Goal: Use online tool/utility: Utilize a website feature to perform a specific function

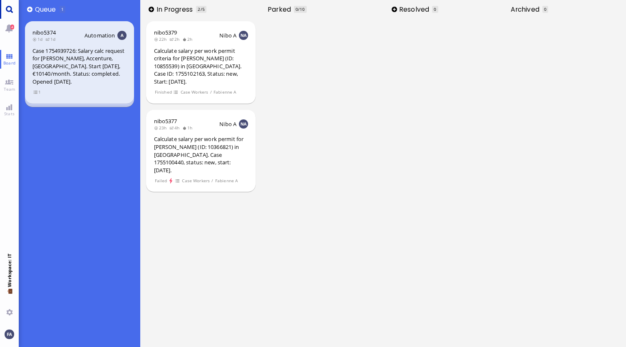
click at [11, 9] on link "Main menu" at bounding box center [9, 9] width 19 height 19
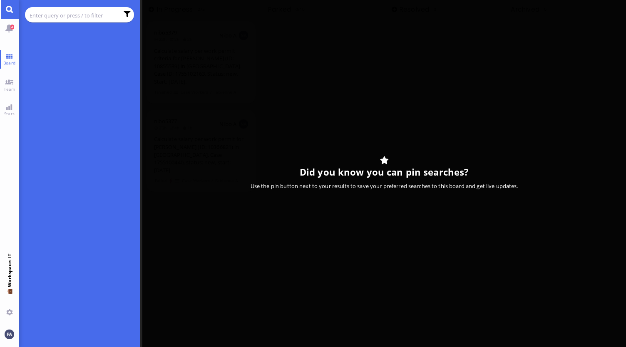
click at [75, 15] on input "text" at bounding box center [74, 15] width 89 height 9
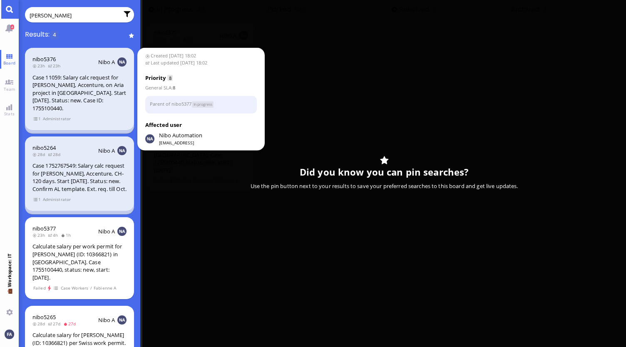
type input "[PERSON_NAME]"
click at [54, 85] on div "Case 11059: Salary calc request for [PERSON_NAME], Accenture, on Aria project i…" at bounding box center [79, 93] width 94 height 39
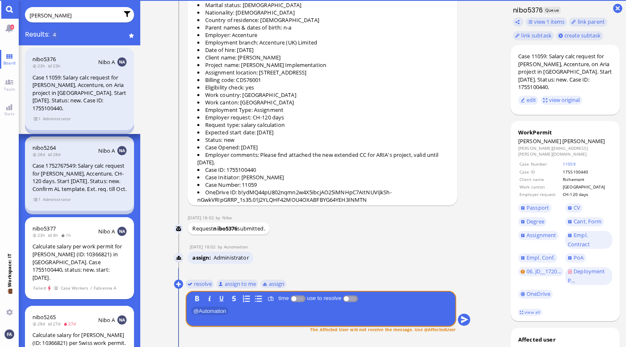
click at [31, 115] on div "nibo5376 23h 23h Nibo A Case 11059: Salary calc request for [PERSON_NAME], Acce…" at bounding box center [80, 89] width 110 height 82
click at [33, 115] on span "1" at bounding box center [37, 118] width 8 height 7
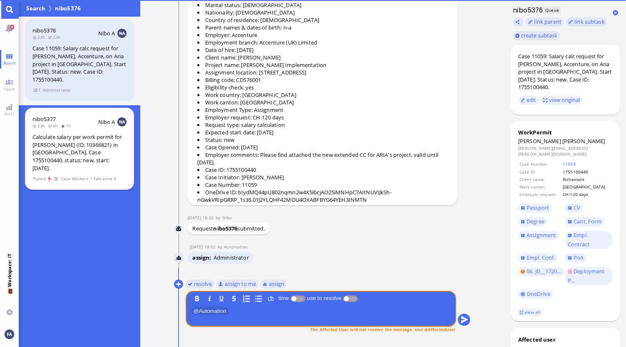
click at [53, 141] on div "Calculate salary per work permit for [PERSON_NAME] (ID: 10366821) in [GEOGRAPHI…" at bounding box center [79, 152] width 94 height 39
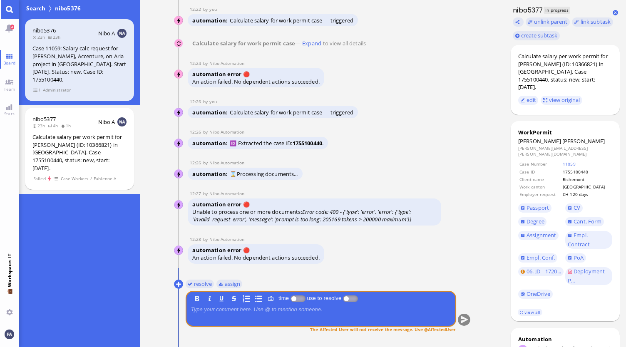
click at [174, 283] on nitautoscroll "[DATE] 18:02 by Automation Automation Calculate eligible salary for work permit…" at bounding box center [323, 173] width 330 height 347
click at [179, 283] on button at bounding box center [178, 284] width 9 height 9
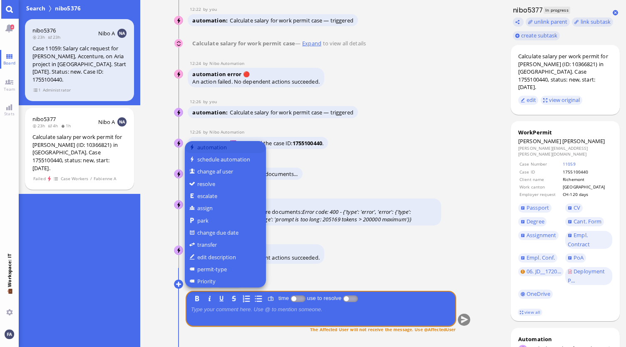
click at [211, 150] on button "automation" at bounding box center [225, 147] width 81 height 12
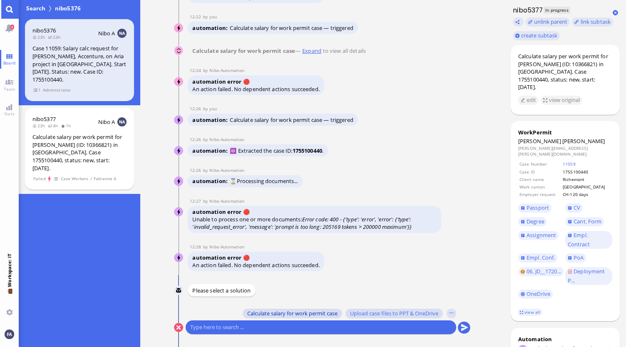
click at [313, 311] on span "Calculate salary for work permit case" at bounding box center [292, 313] width 90 height 7
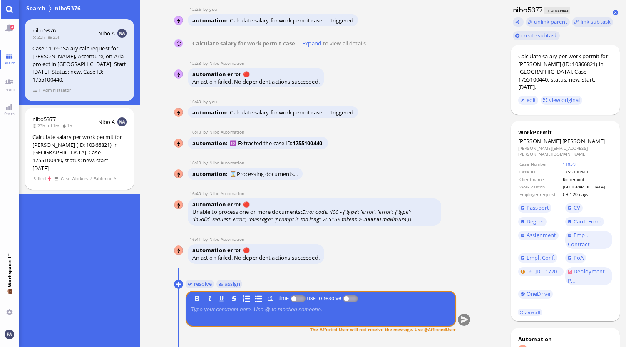
click at [3, 12] on link "Main menu" at bounding box center [9, 9] width 19 height 19
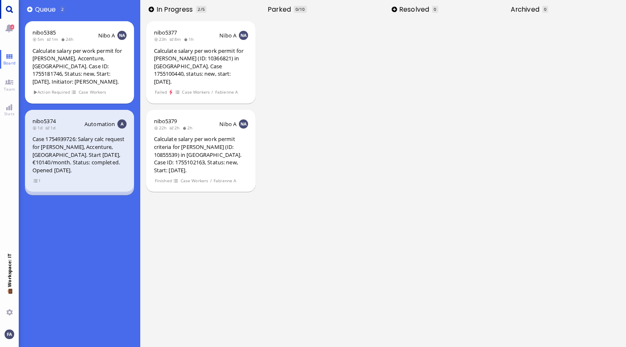
click at [12, 7] on link "Main menu" at bounding box center [9, 9] width 19 height 19
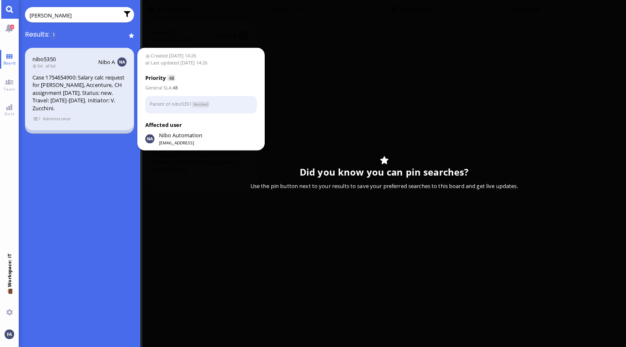
type input "[PERSON_NAME]"
click at [65, 102] on div "Case 1754654900: Salary calc request for [PERSON_NAME], Accenture, CH assignmen…" at bounding box center [79, 93] width 94 height 39
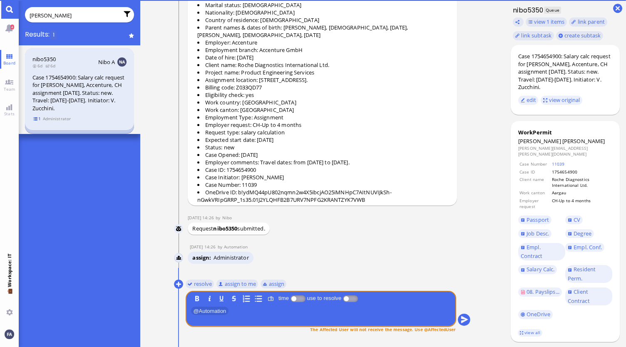
click at [35, 117] on span "1" at bounding box center [37, 118] width 8 height 7
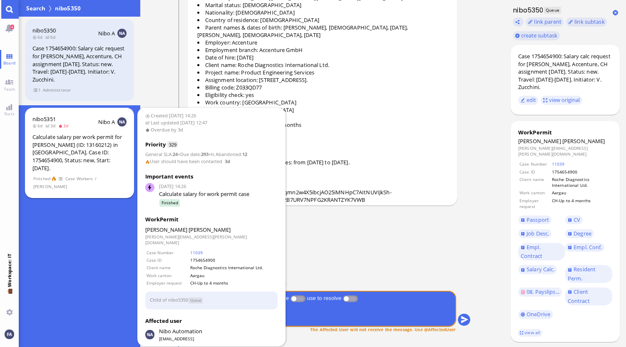
click at [77, 155] on div "Calculate salary per work permit for [PERSON_NAME] (ID: 13160212) in [GEOGRAPHI…" at bounding box center [79, 152] width 94 height 39
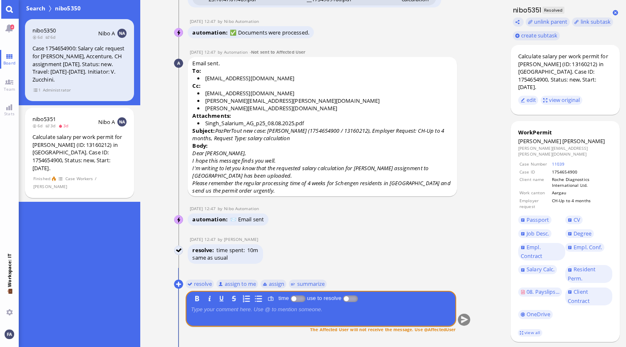
click at [339, 152] on p "Dear [PERSON_NAME]," at bounding box center [322, 153] width 260 height 7
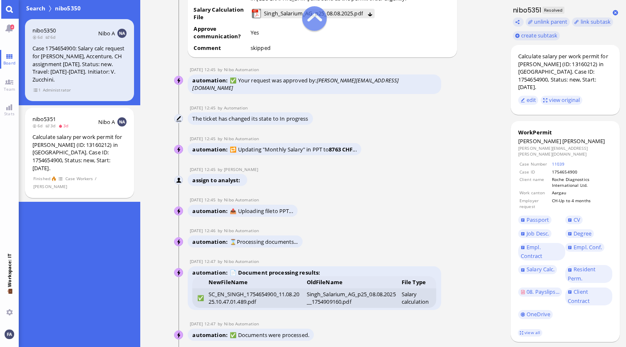
scroll to position [-333, 0]
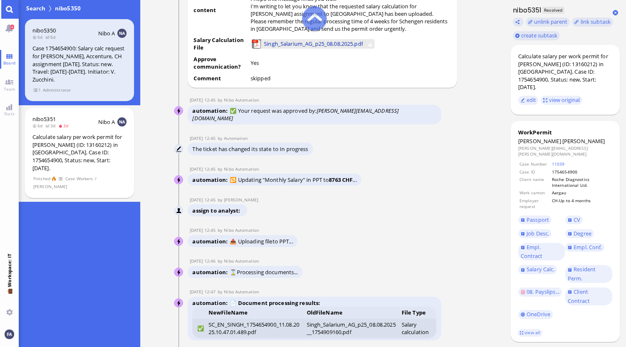
click at [300, 48] on span "Singh_Salarium_AG_p25_08.08.2025.pdf" at bounding box center [313, 43] width 99 height 9
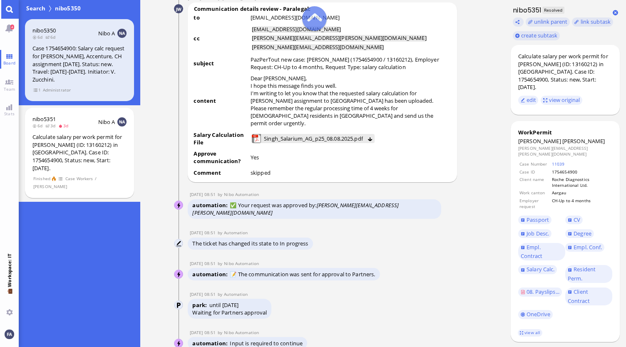
scroll to position [-791, 0]
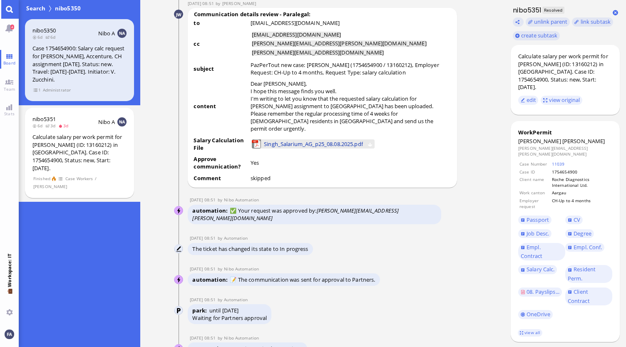
click at [275, 149] on span "Singh_Salarium_AG_p25_08.08.2025.pdf" at bounding box center [313, 144] width 99 height 9
